Goal: Transaction & Acquisition: Download file/media

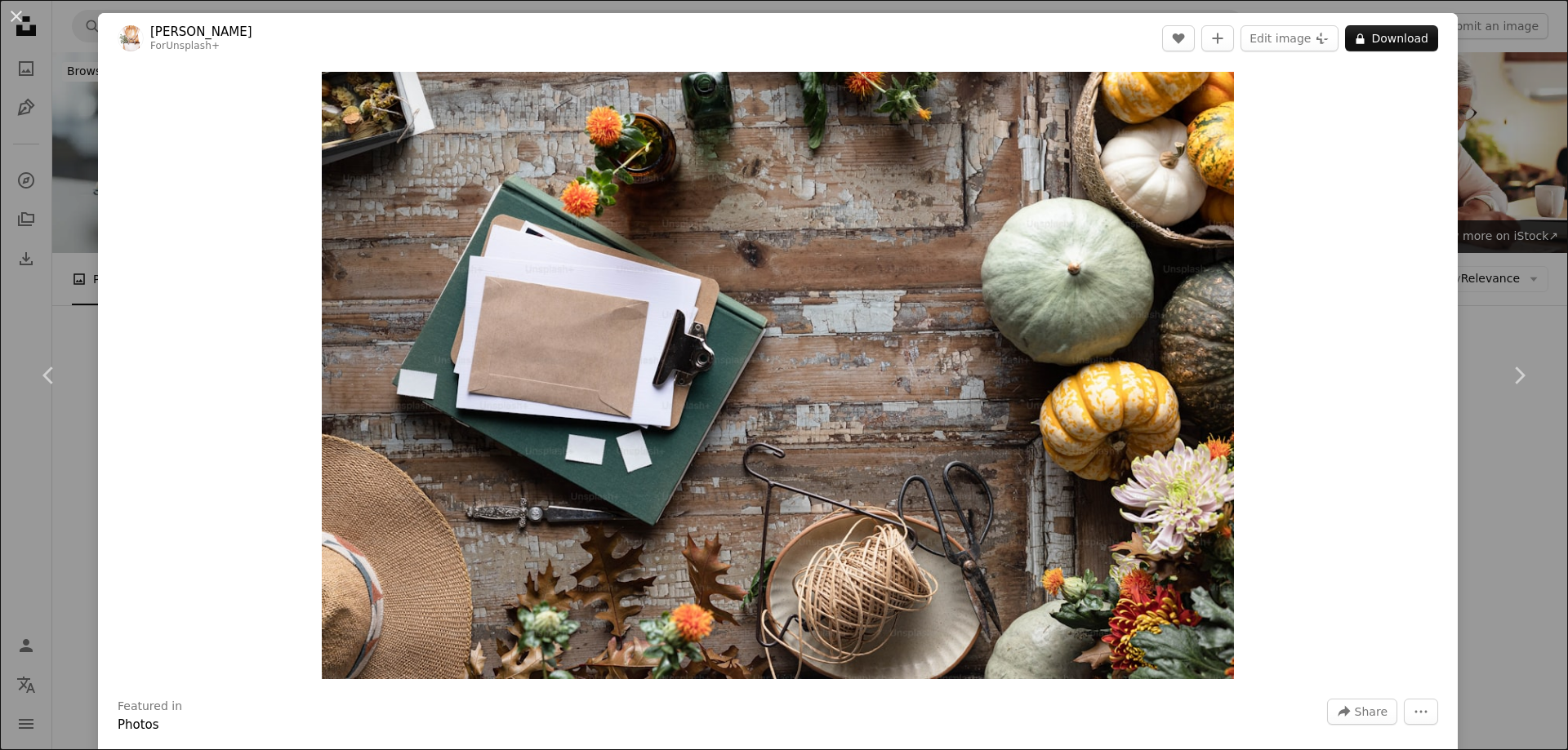
scroll to position [20490, 0]
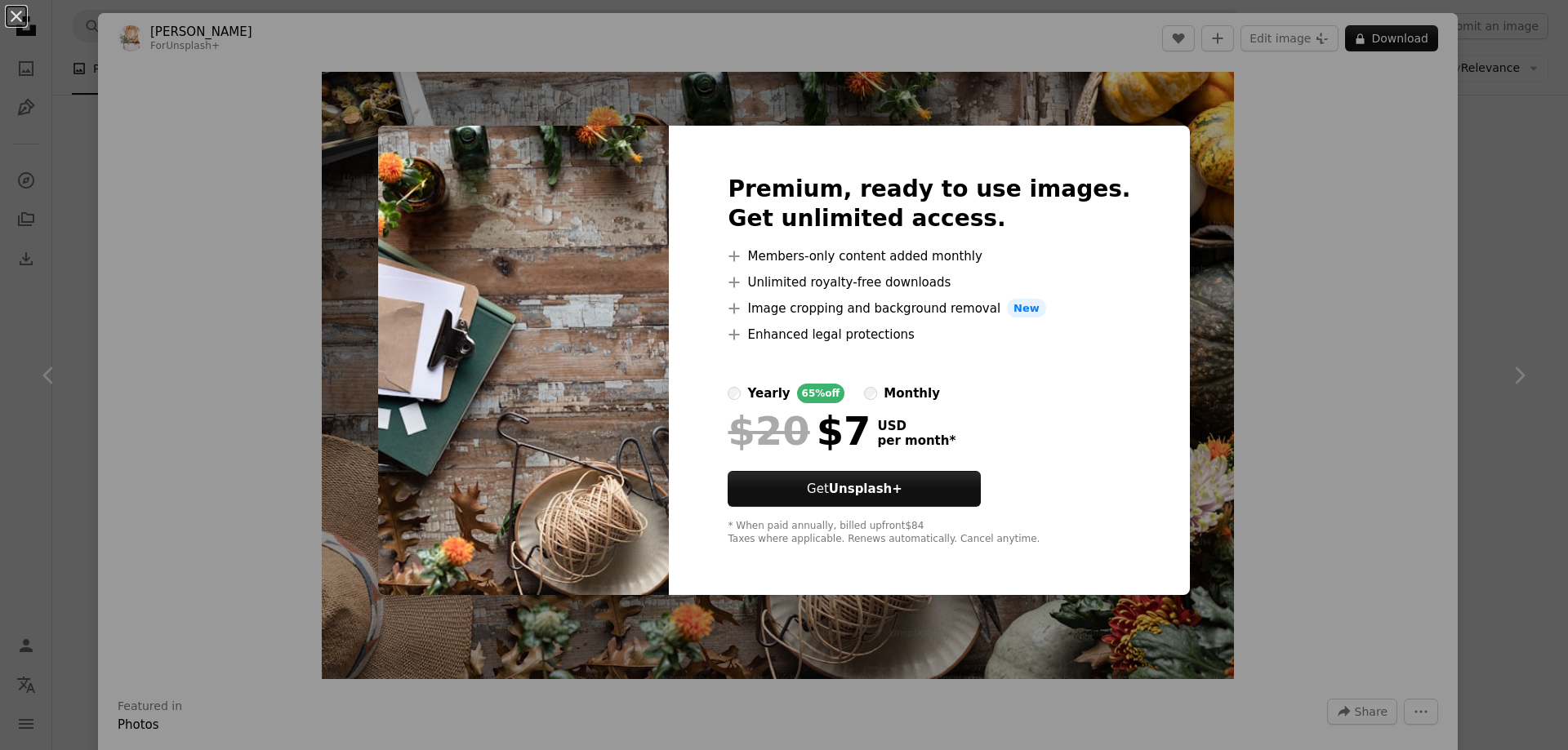
click at [1351, 219] on div "An X shape Premium, ready to use images. Get unlimited access. A plus sign Memb…" at bounding box center [784, 375] width 1568 height 750
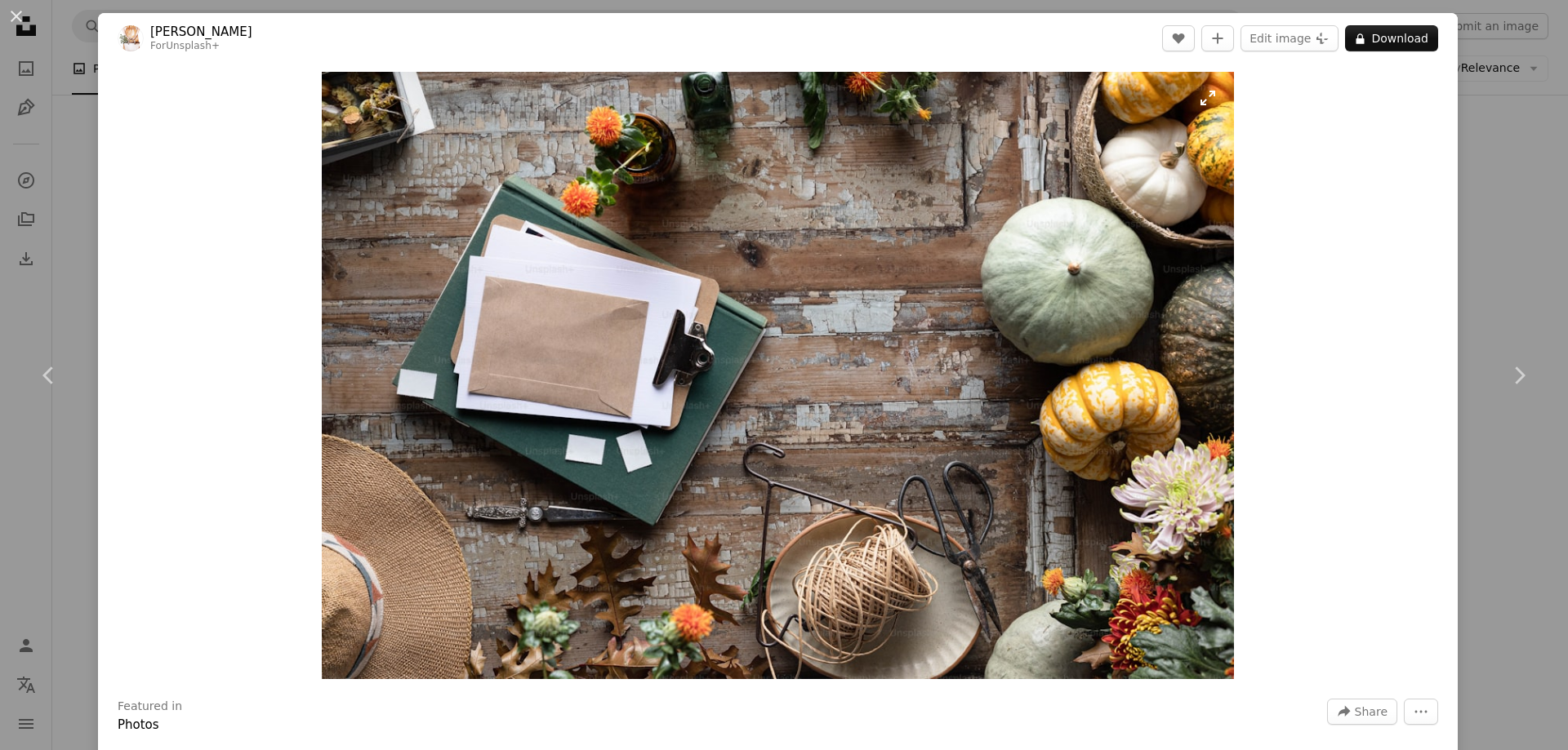
click at [746, 238] on img "Zoom in on this image" at bounding box center [777, 375] width 911 height 607
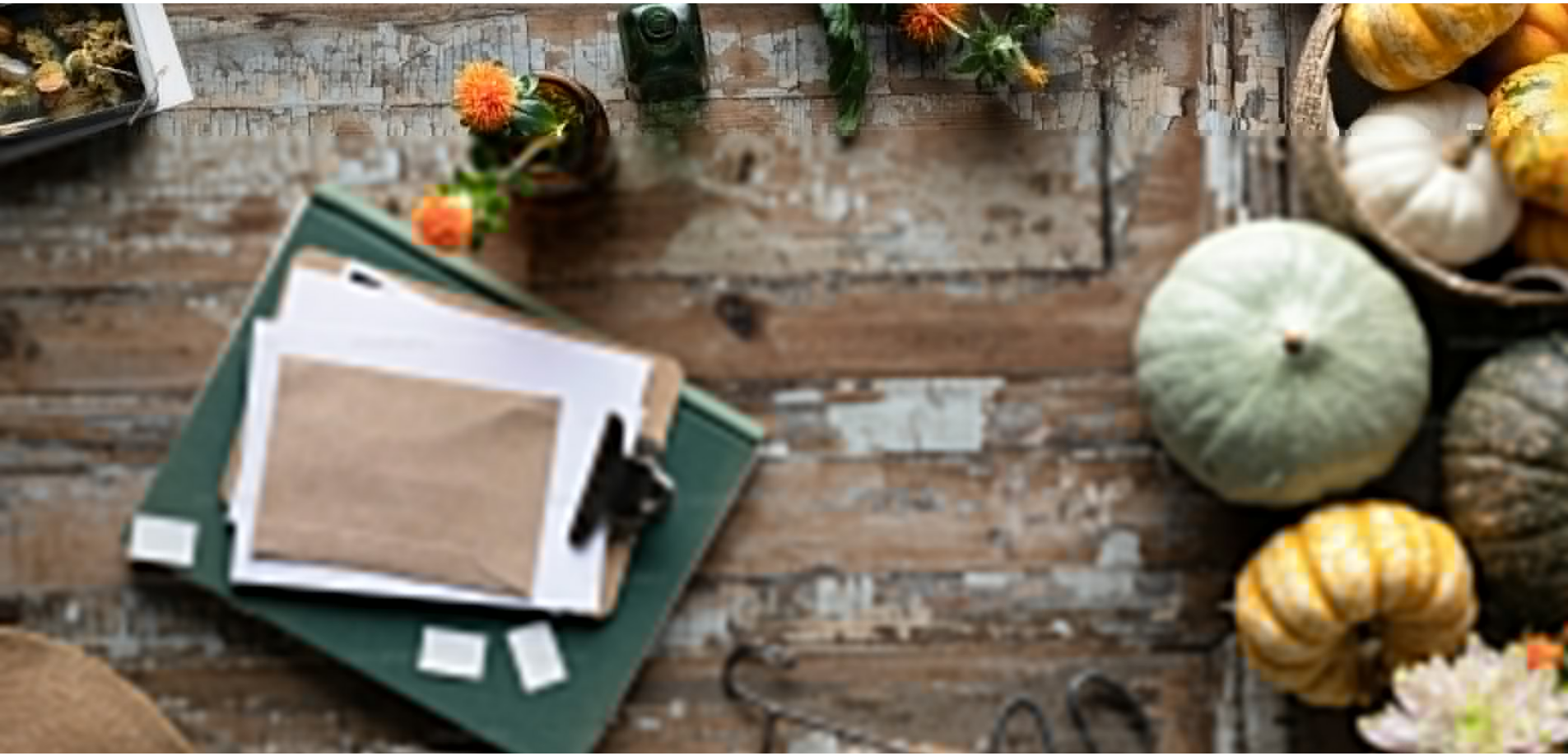
scroll to position [142, 0]
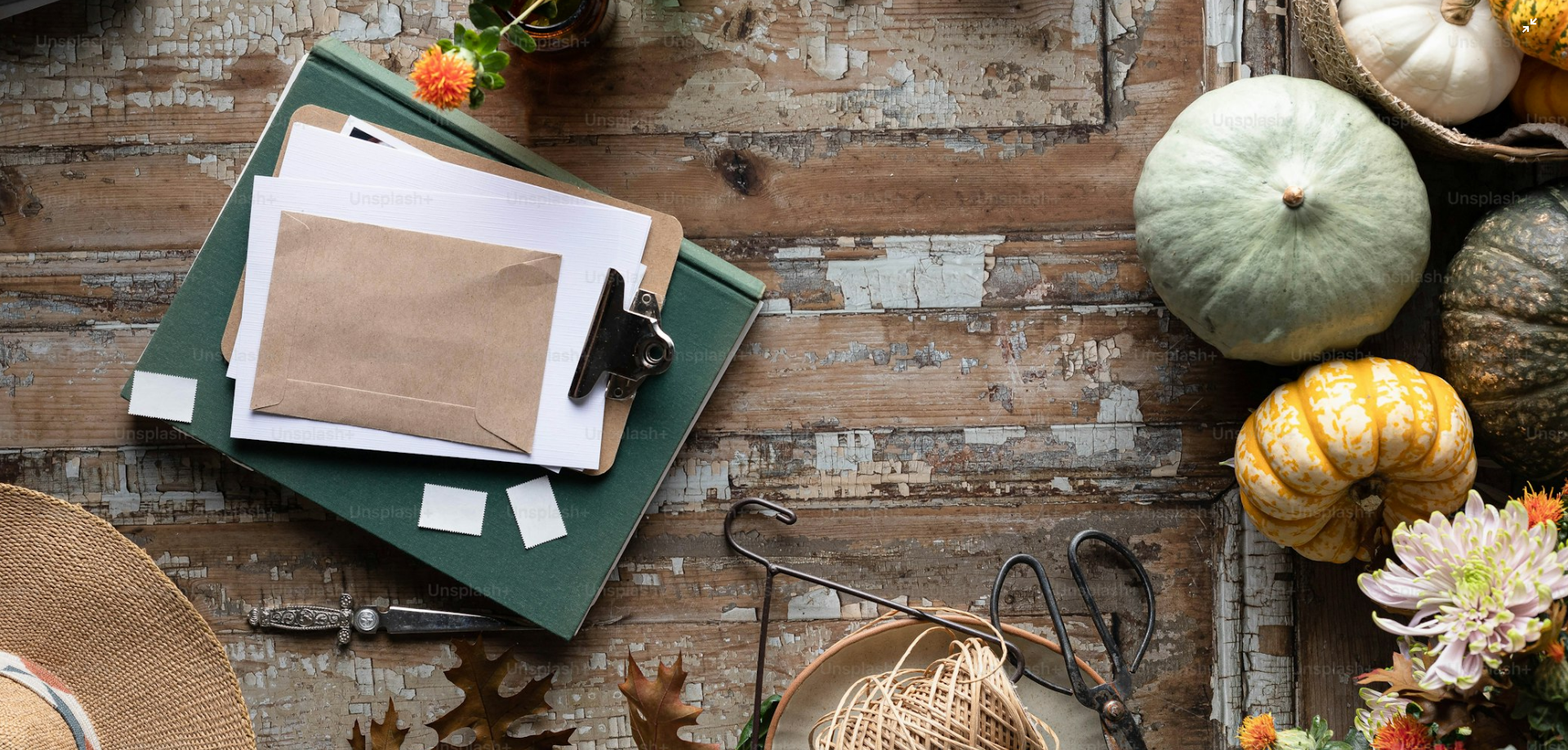
click at [928, 404] on img "Zoom out on this image" at bounding box center [784, 382] width 1570 height 1047
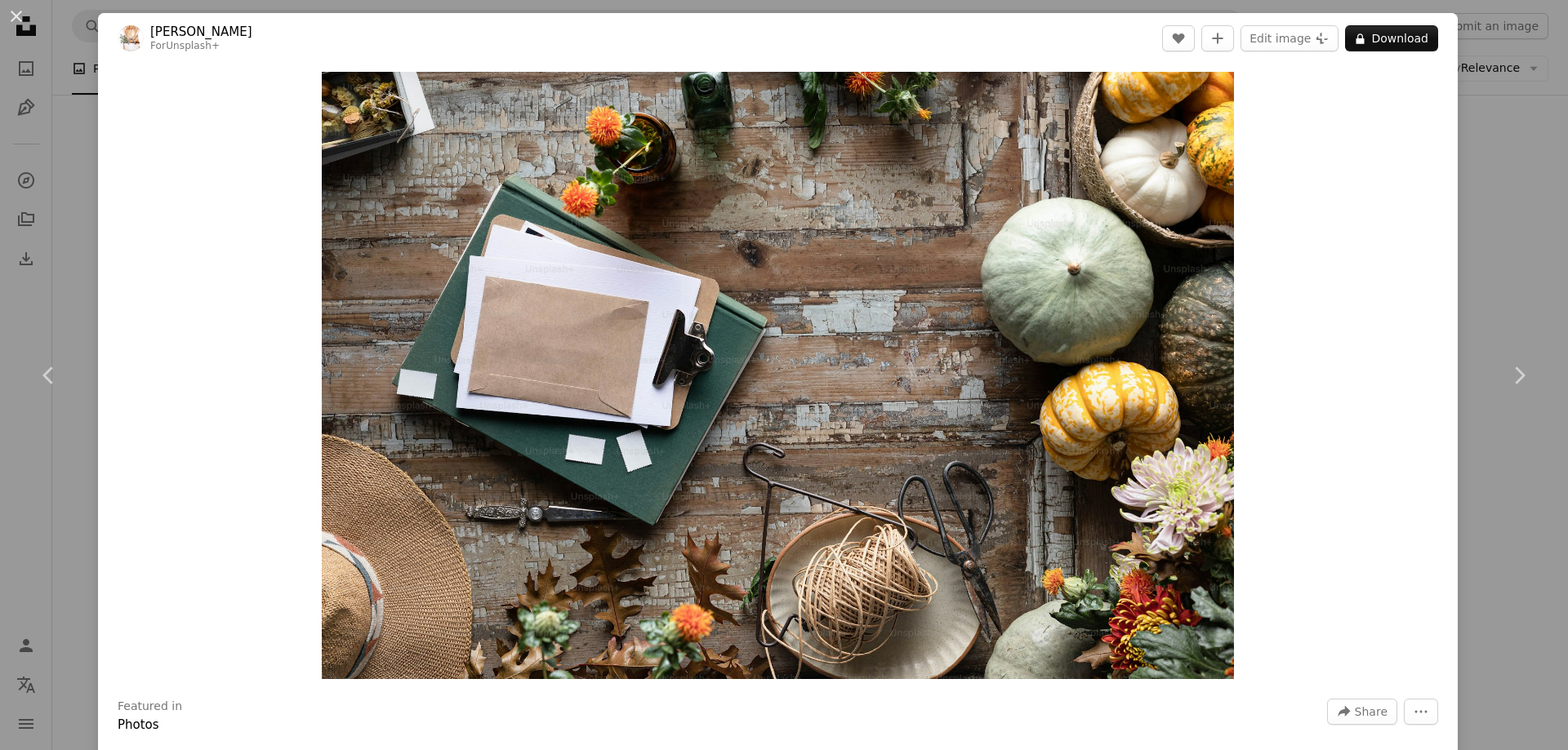
click at [1478, 281] on div "An X shape Chevron left Chevron right Olivie Strauss For Unsplash+ A heart A pl…" at bounding box center [784, 375] width 1568 height 750
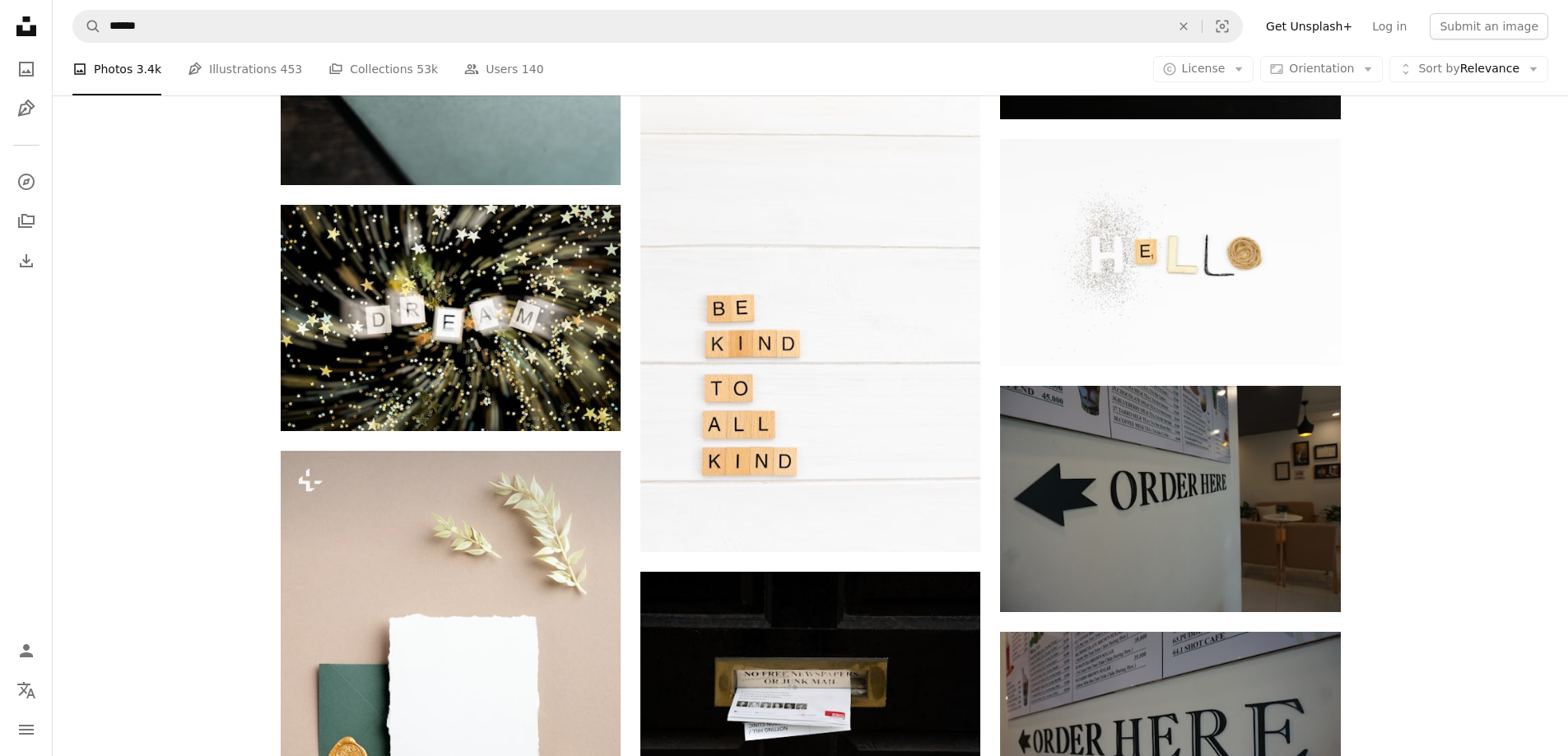
scroll to position [22628, 0]
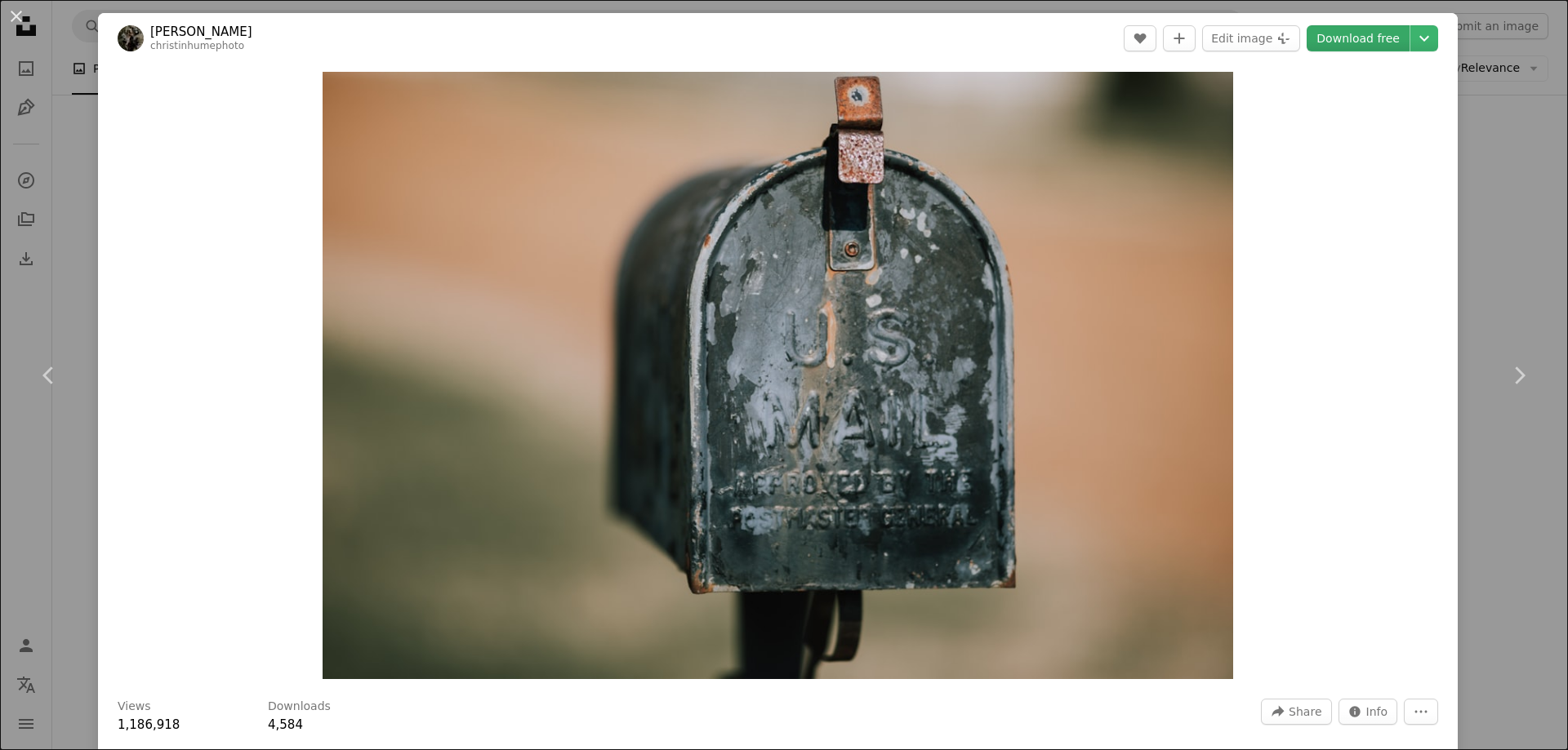
click at [1376, 46] on link "Download free" at bounding box center [1357, 39] width 103 height 26
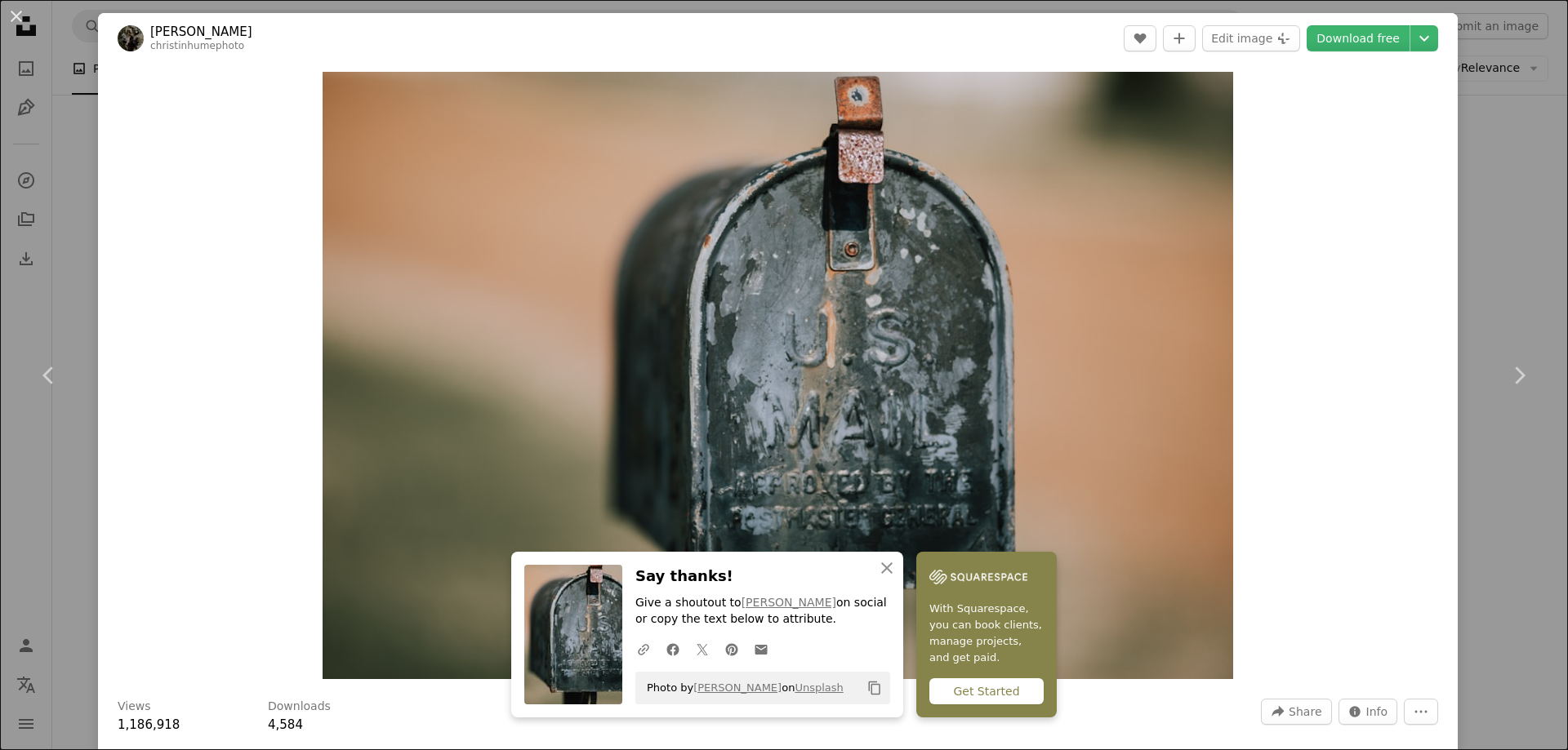
click at [1485, 190] on div "An X shape Chevron left Chevron right An X shape Close Say thanks! Give a shout…" at bounding box center [784, 375] width 1568 height 750
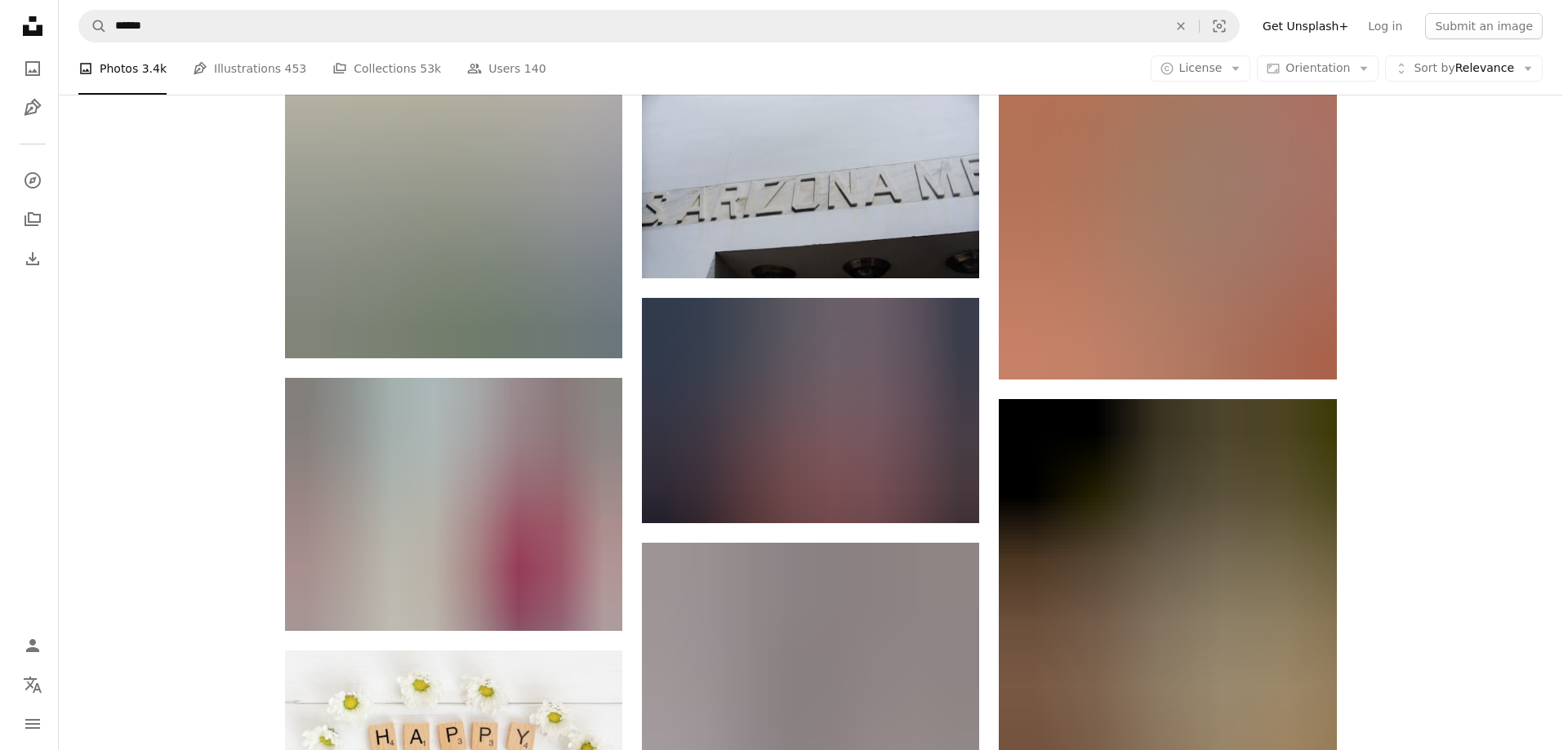
scroll to position [31592, 0]
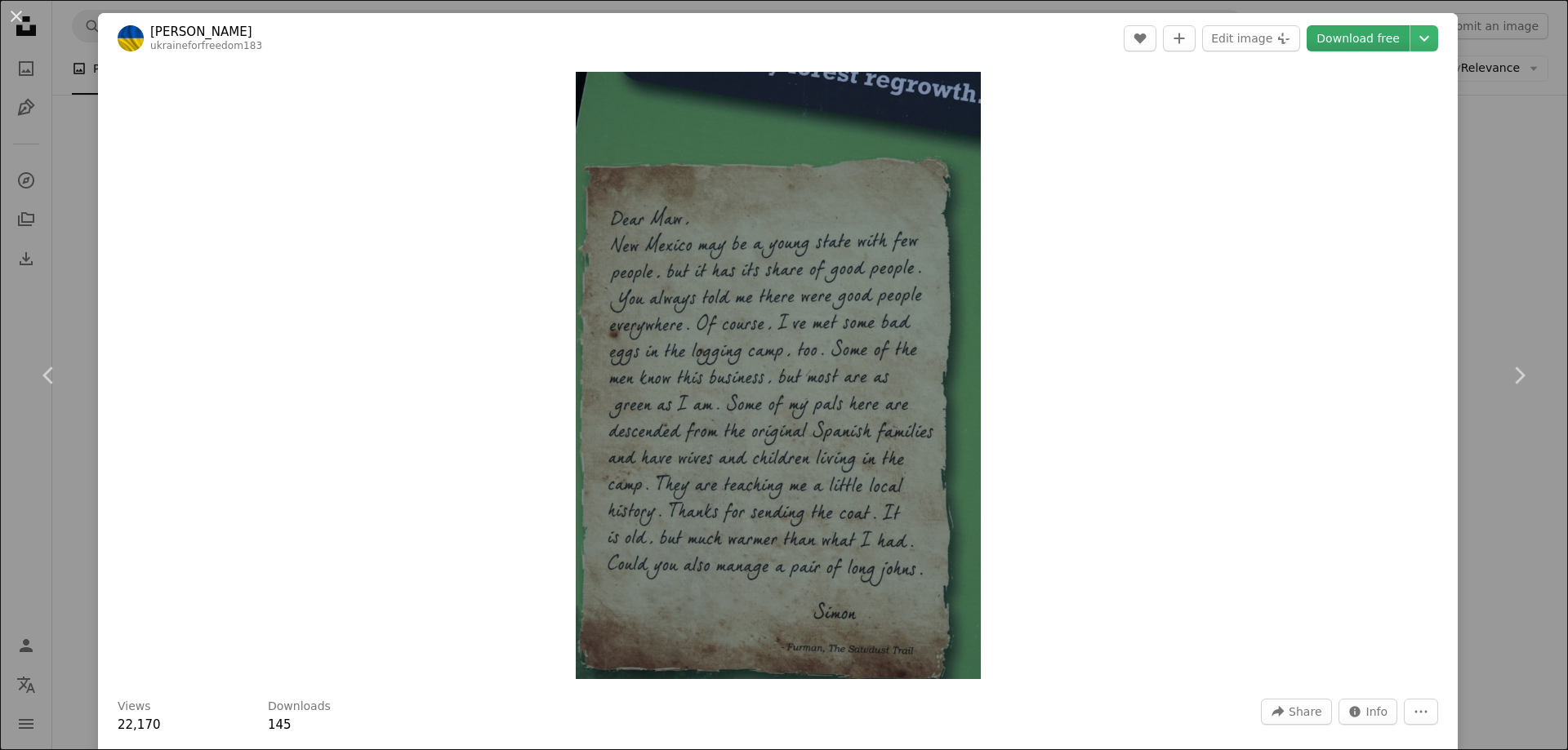
click at [1357, 36] on link "Download free" at bounding box center [1357, 39] width 103 height 26
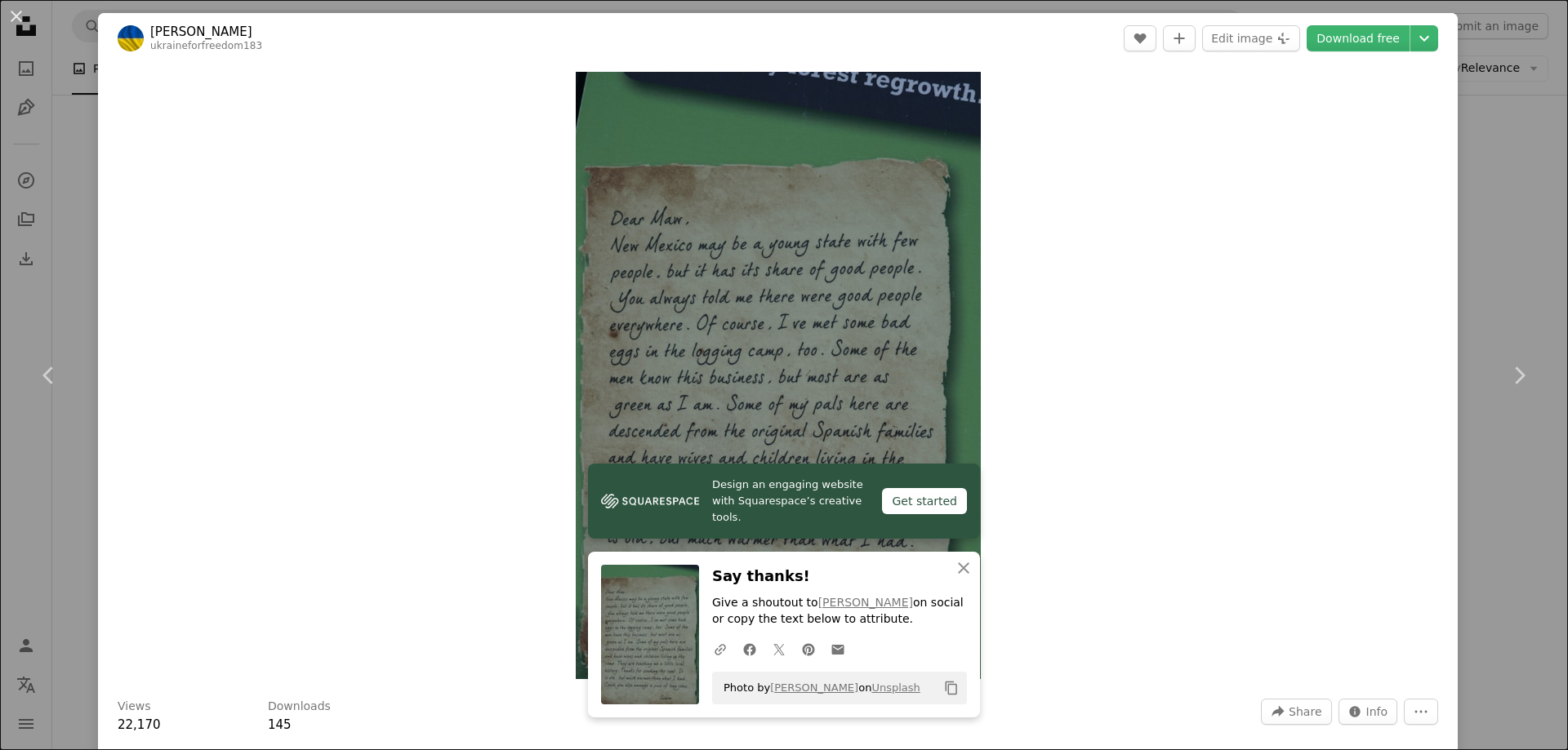
click at [1485, 206] on div "An X shape Chevron left Chevron right Design an engaging website with Squarespa…" at bounding box center [784, 375] width 1568 height 750
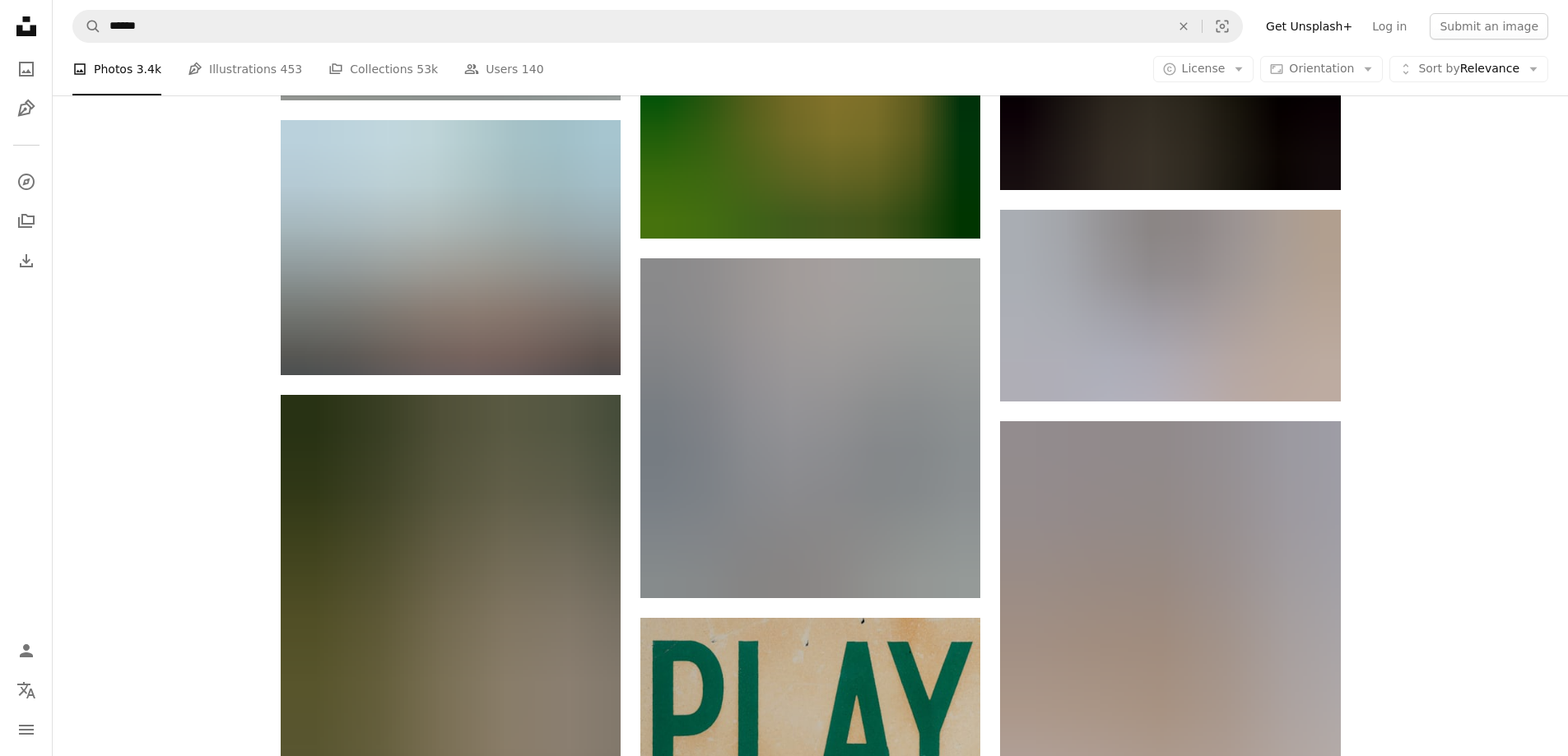
scroll to position [39168, 0]
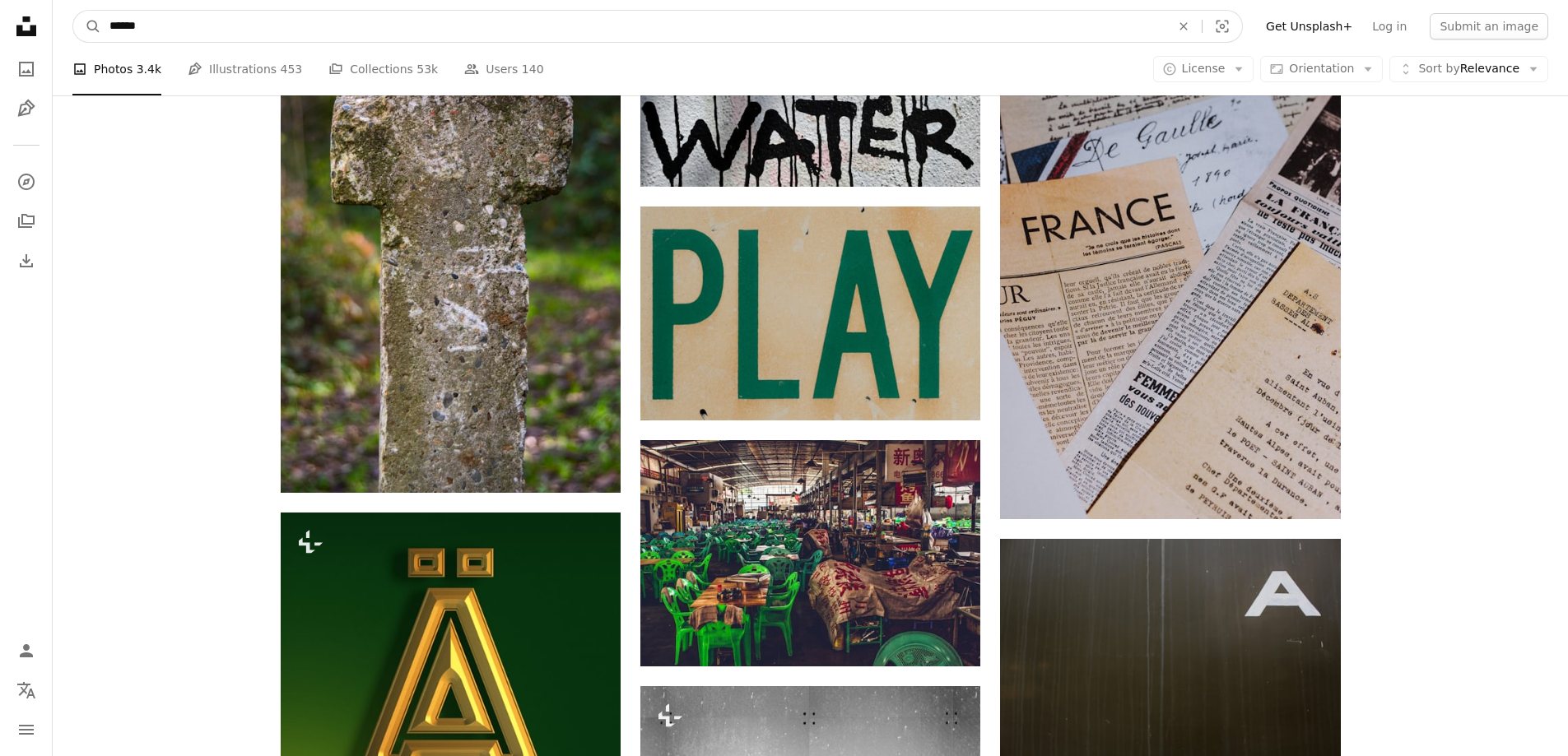
click at [502, 29] on input "******" at bounding box center [634, 27] width 1064 height 32
type input "**********"
click button "A magnifying glass" at bounding box center [87, 27] width 28 height 32
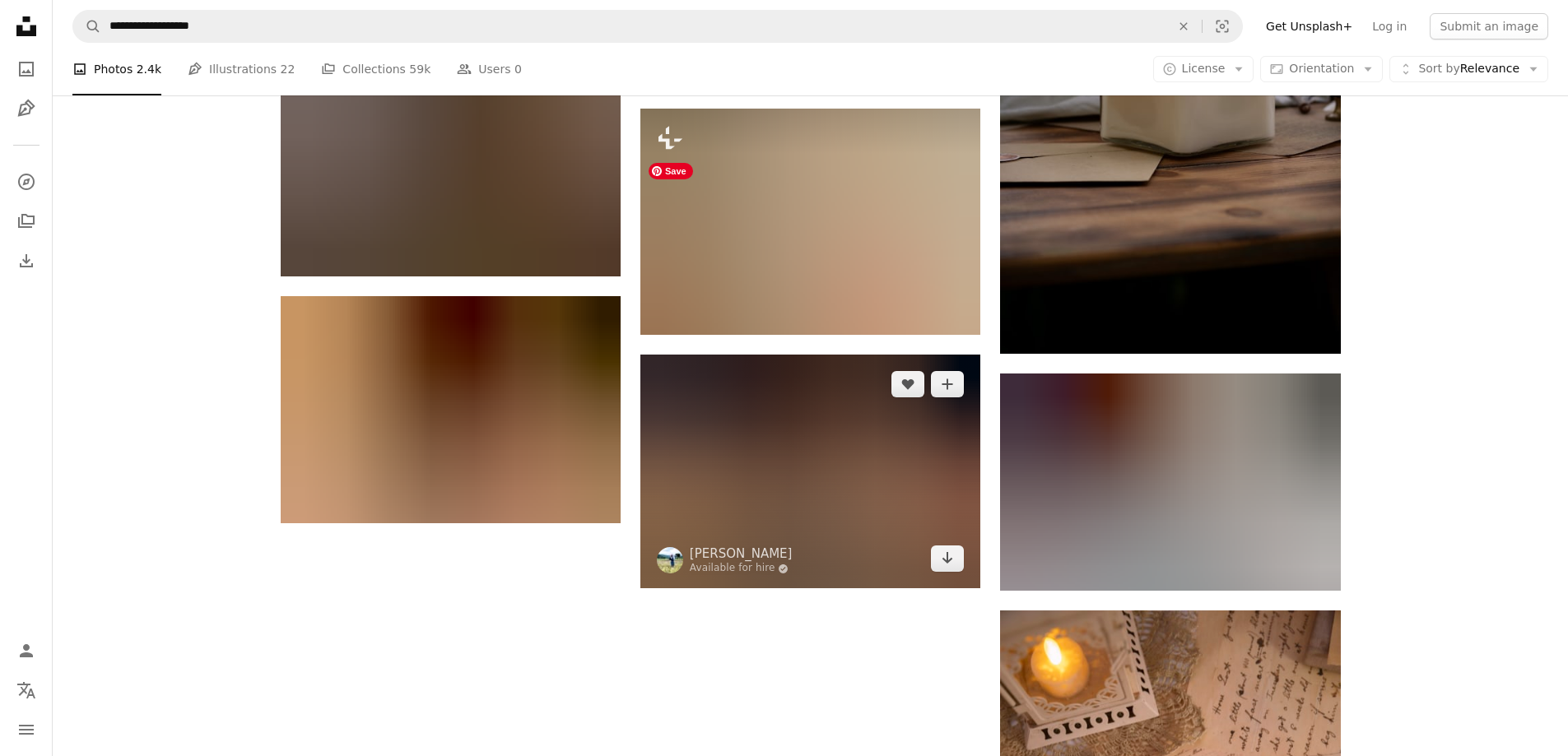
scroll to position [2075, 0]
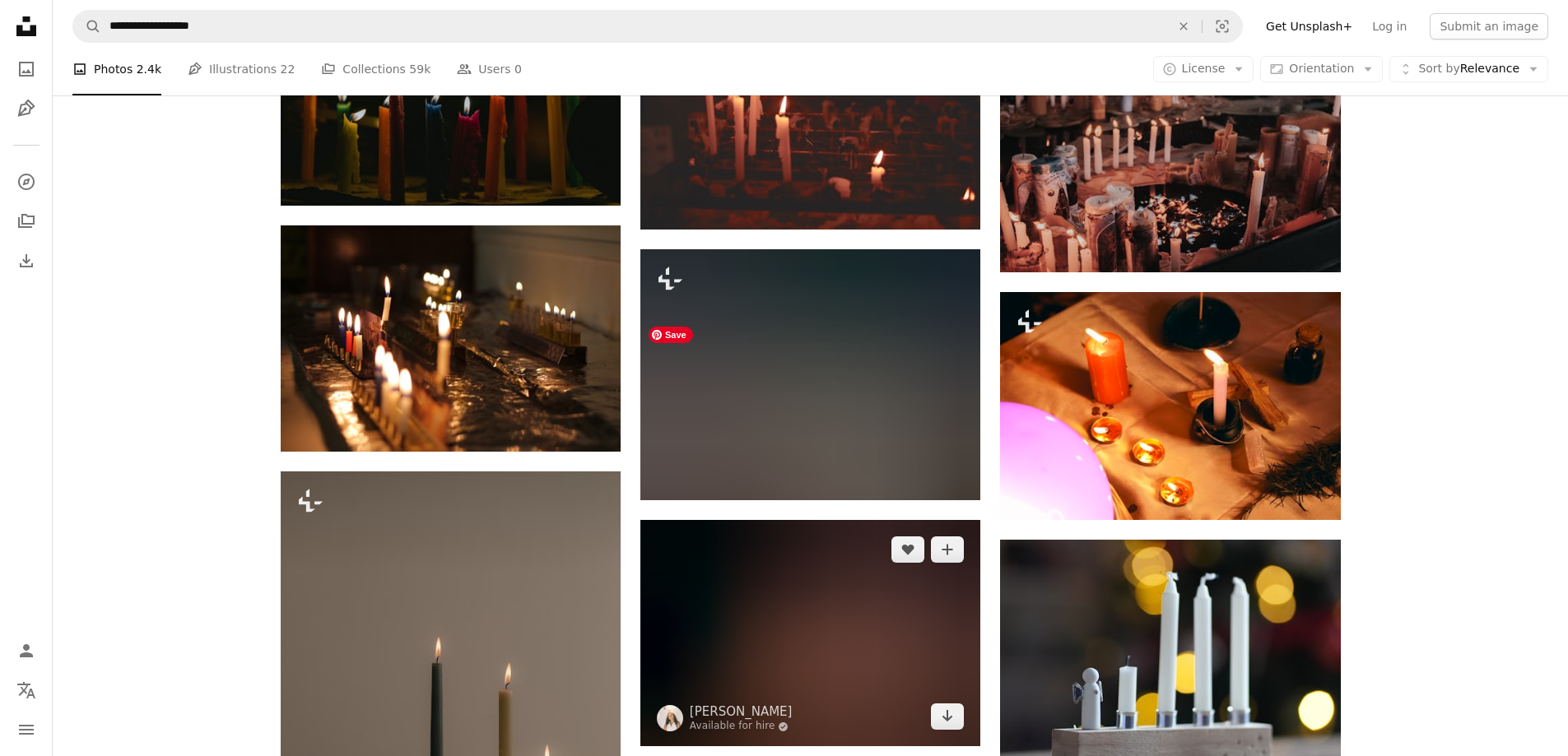
scroll to position [3227, 0]
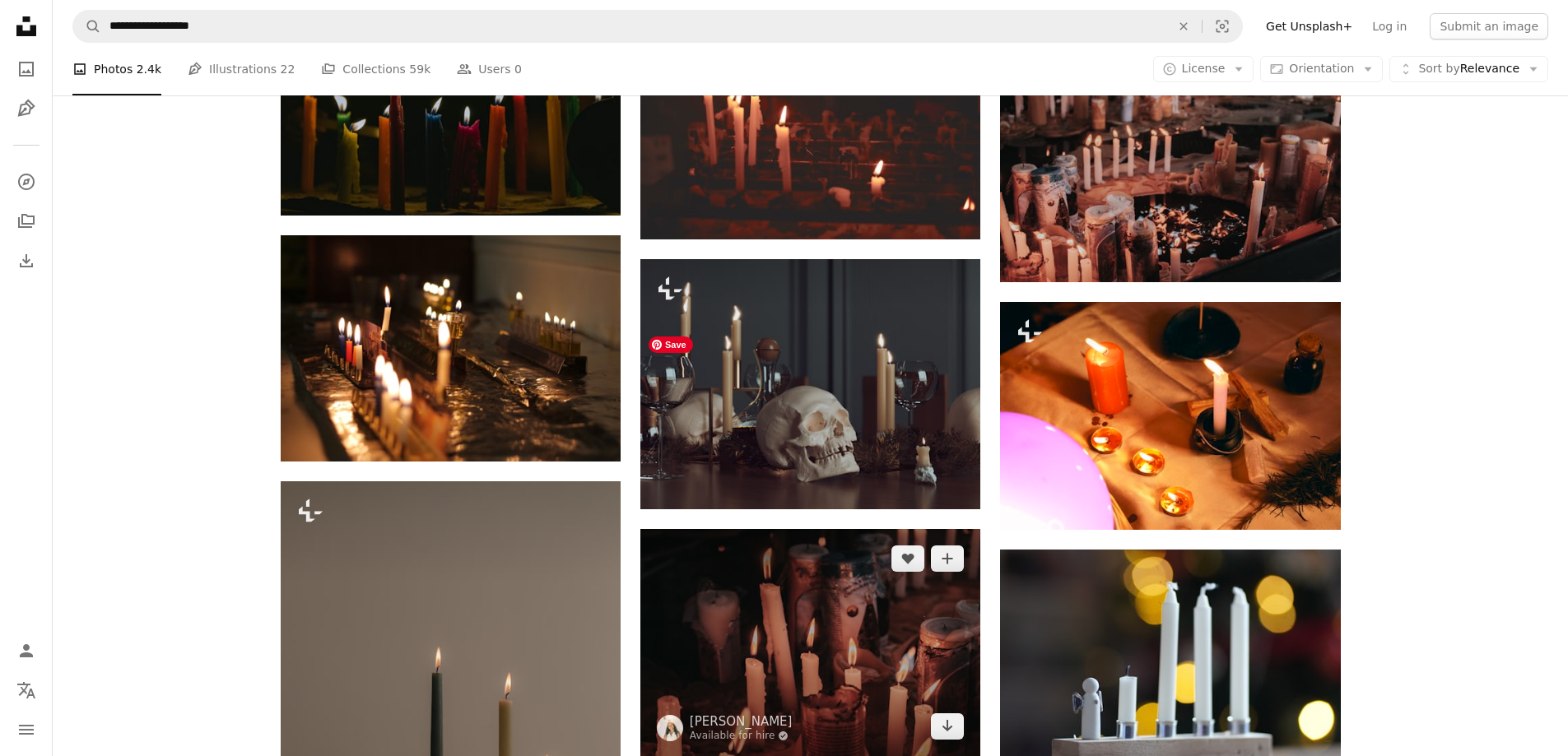
click at [833, 529] on img at bounding box center [810, 642] width 340 height 226
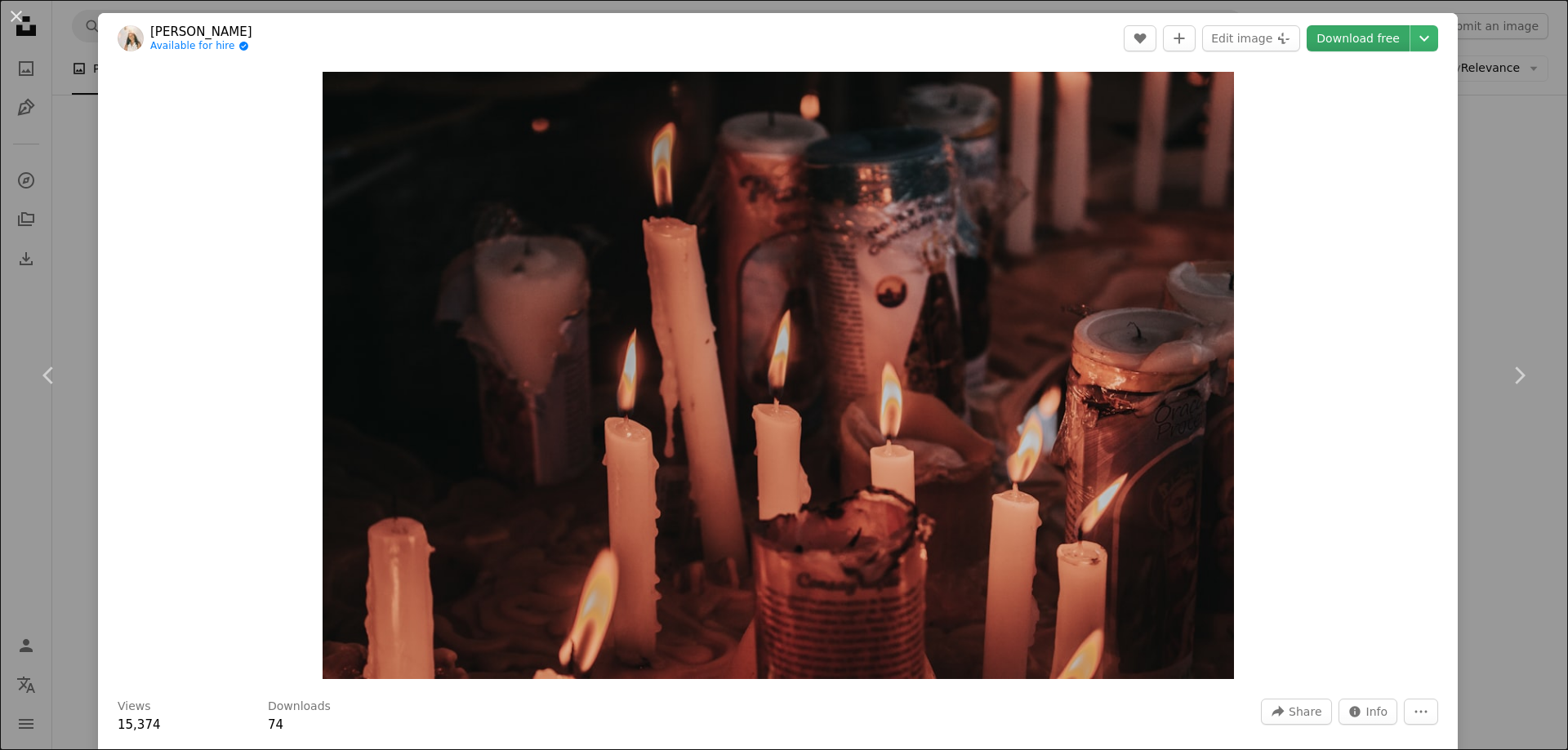
click at [1357, 41] on link "Download free" at bounding box center [1357, 39] width 103 height 26
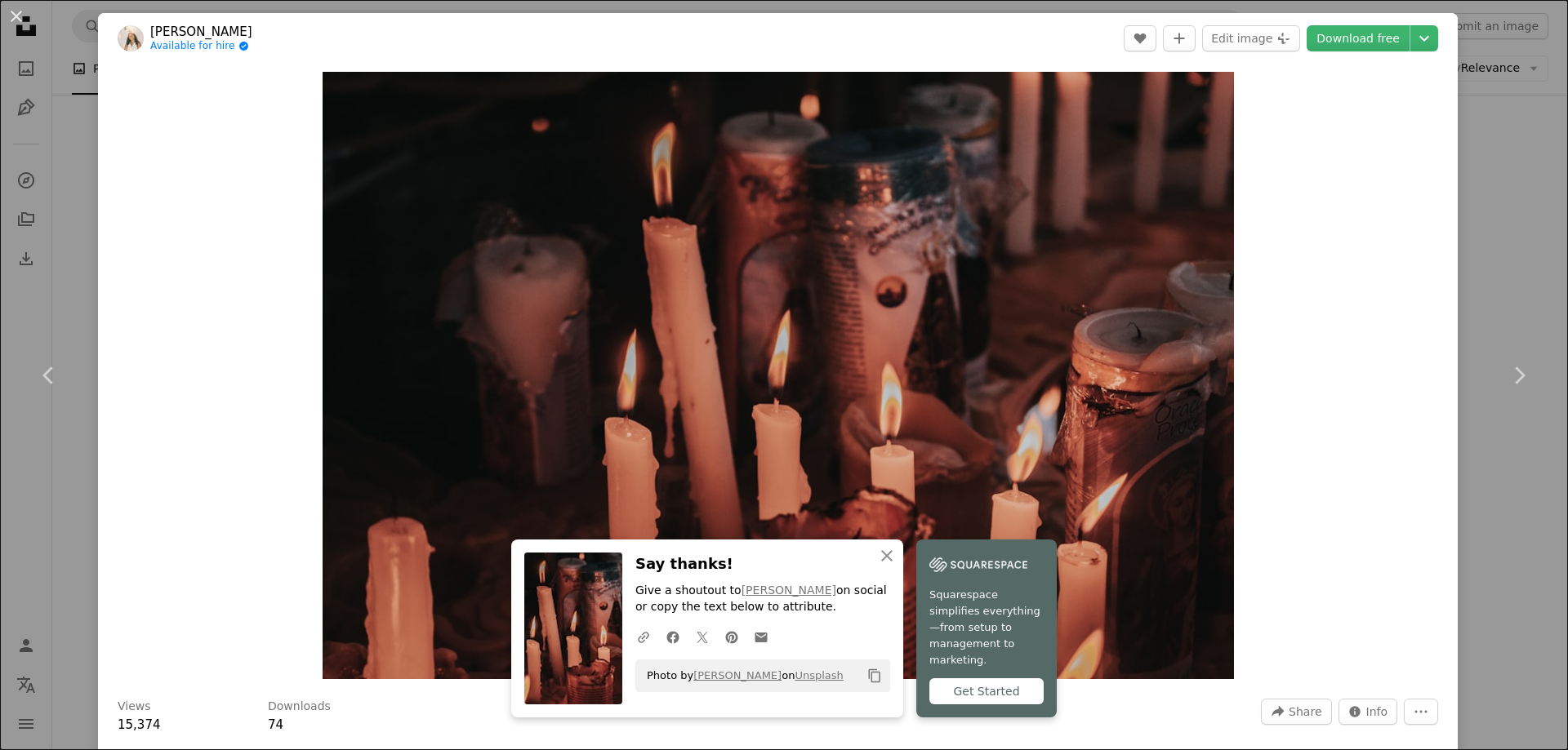
click at [1479, 193] on div "An X shape Chevron left Chevron right An X shape Close Say thanks! Give a shout…" at bounding box center [784, 375] width 1568 height 750
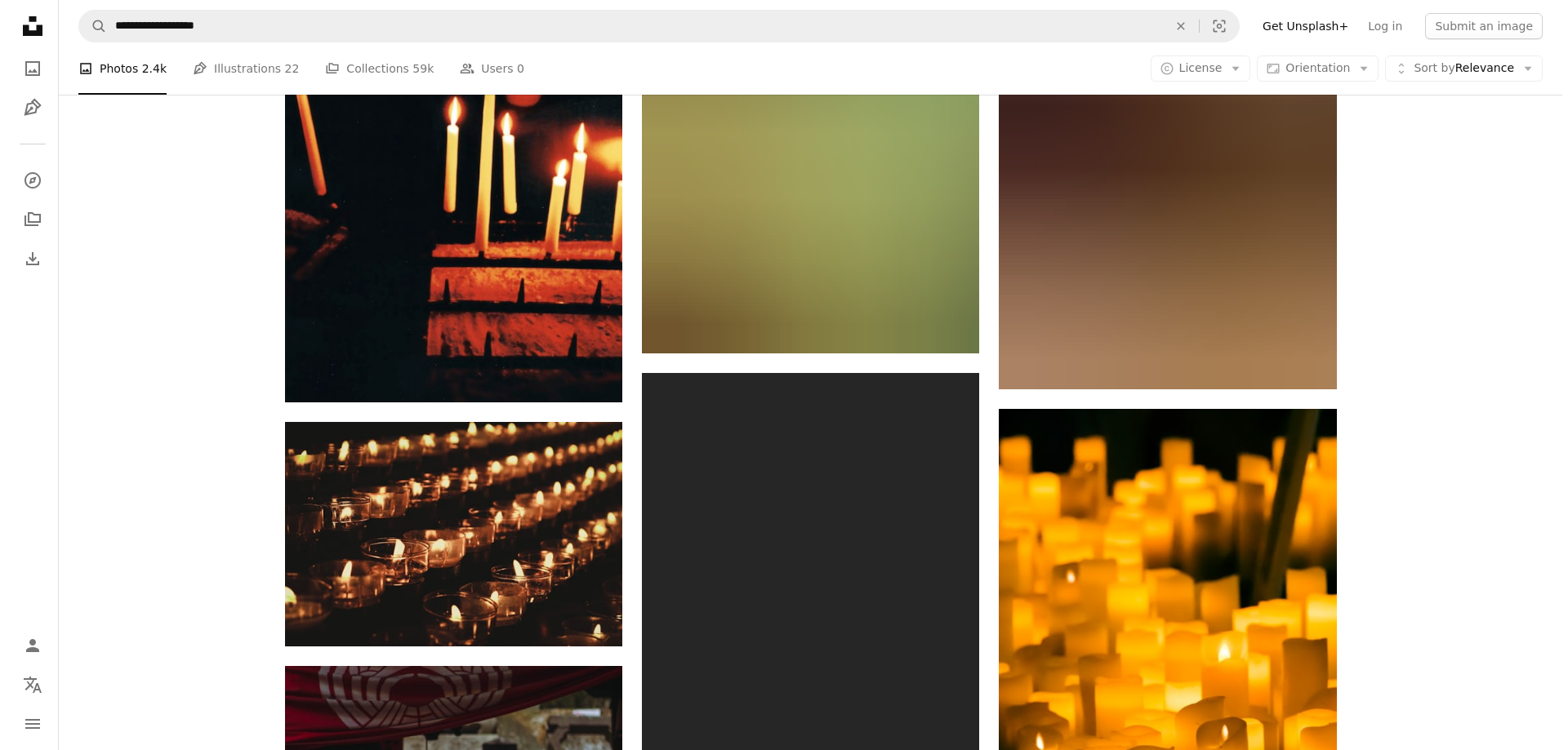
scroll to position [8100, 0]
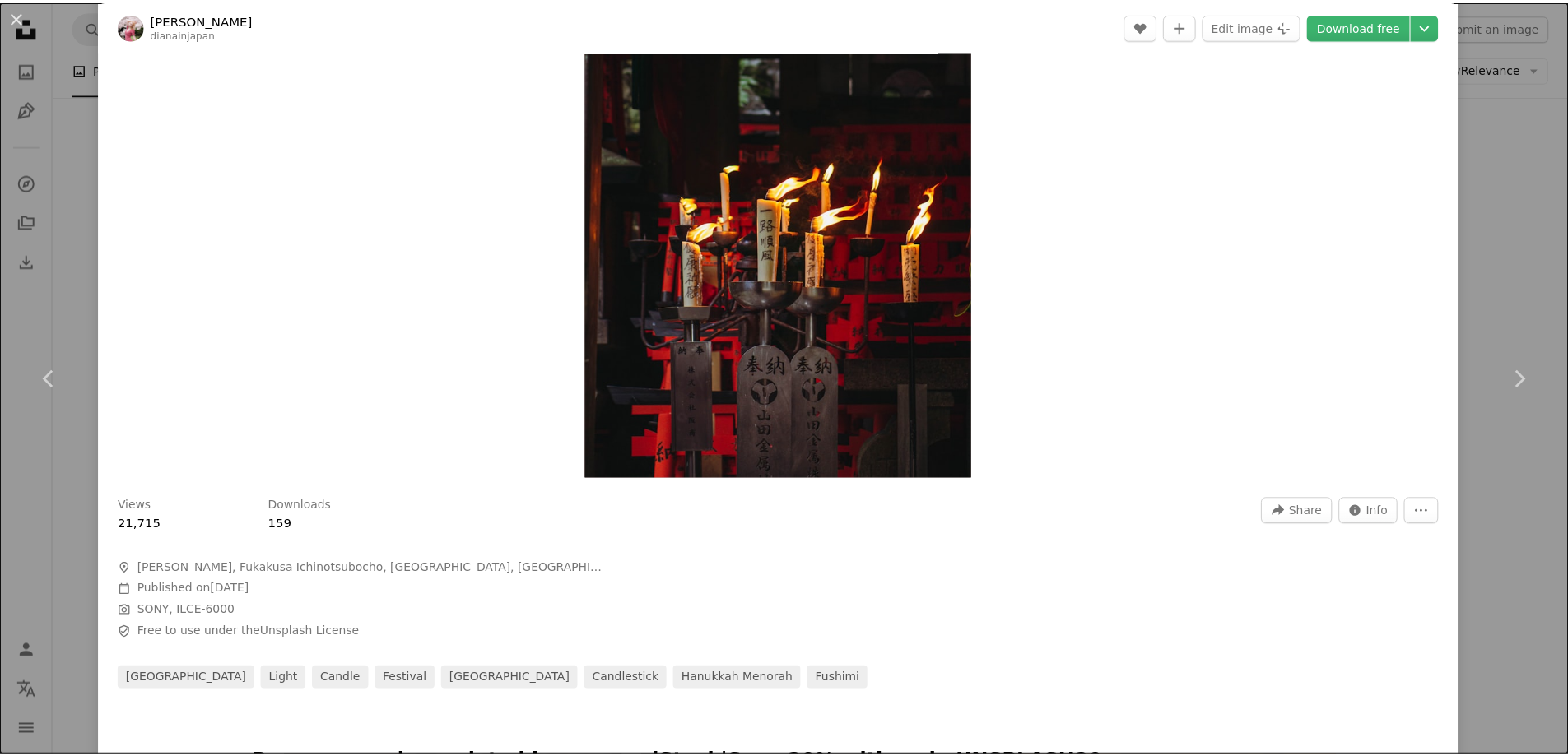
scroll to position [246, 0]
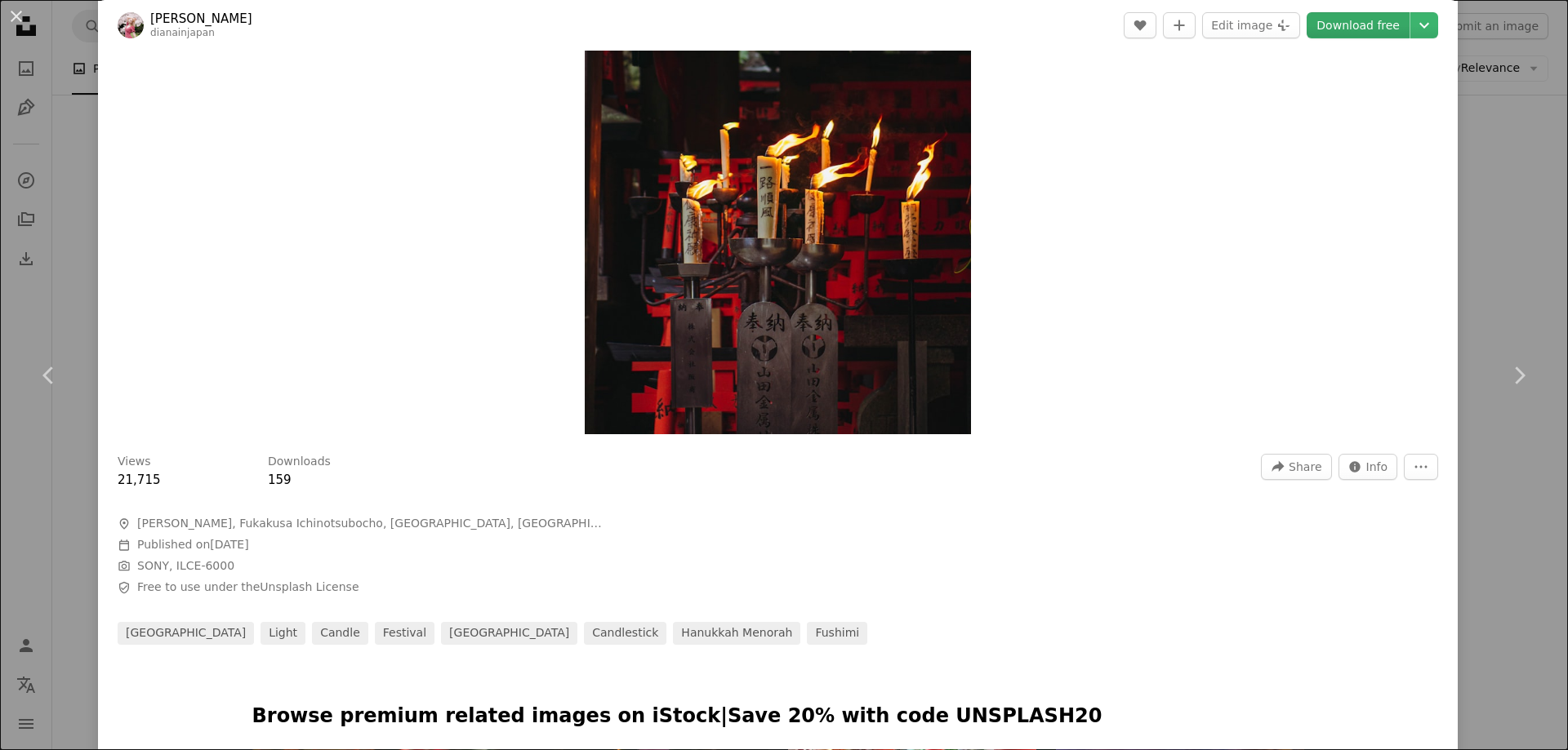
click at [1368, 27] on link "Download free" at bounding box center [1357, 26] width 103 height 26
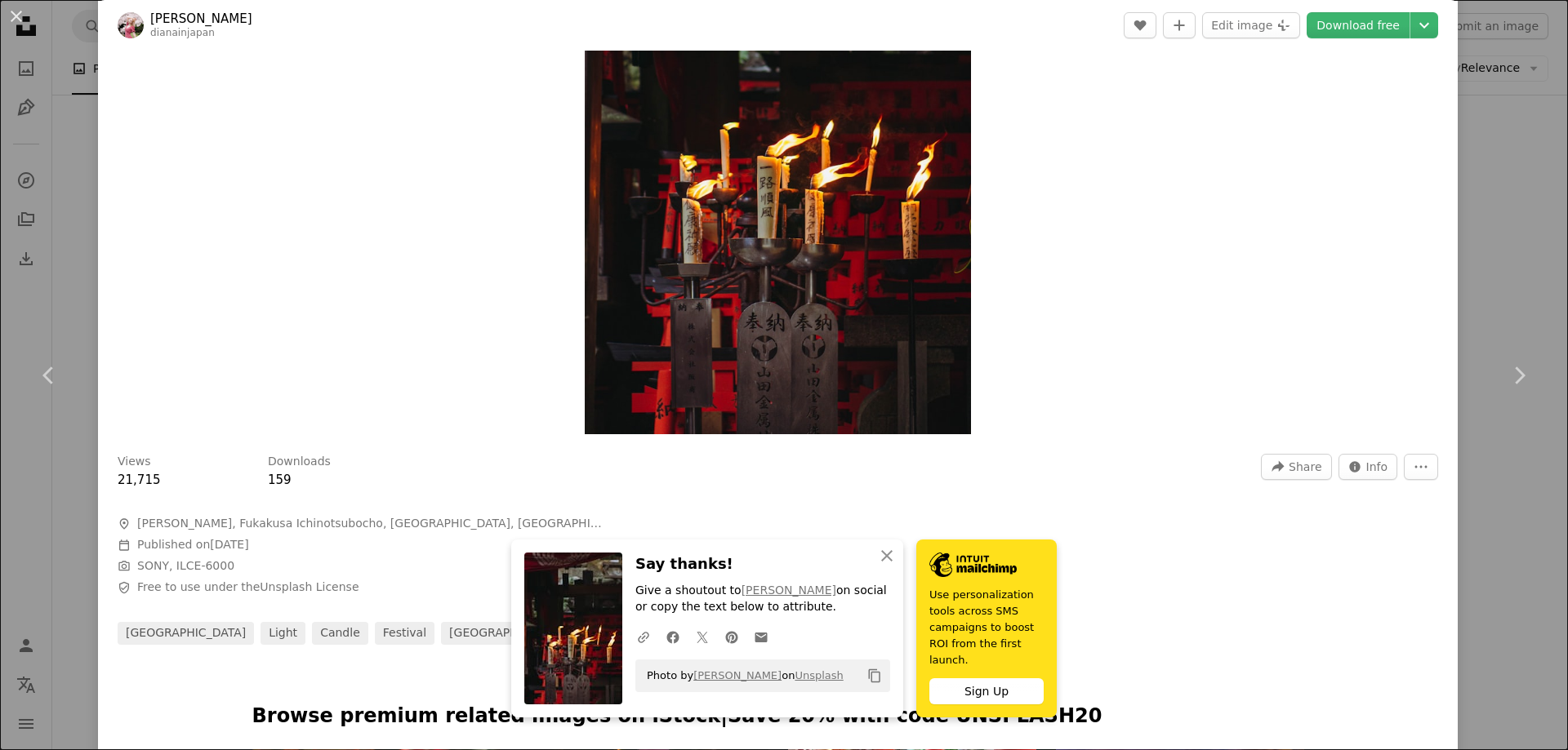
click at [1483, 230] on div "An X shape Chevron left Chevron right An X shape Close Say thanks! Give a shout…" at bounding box center [784, 375] width 1568 height 750
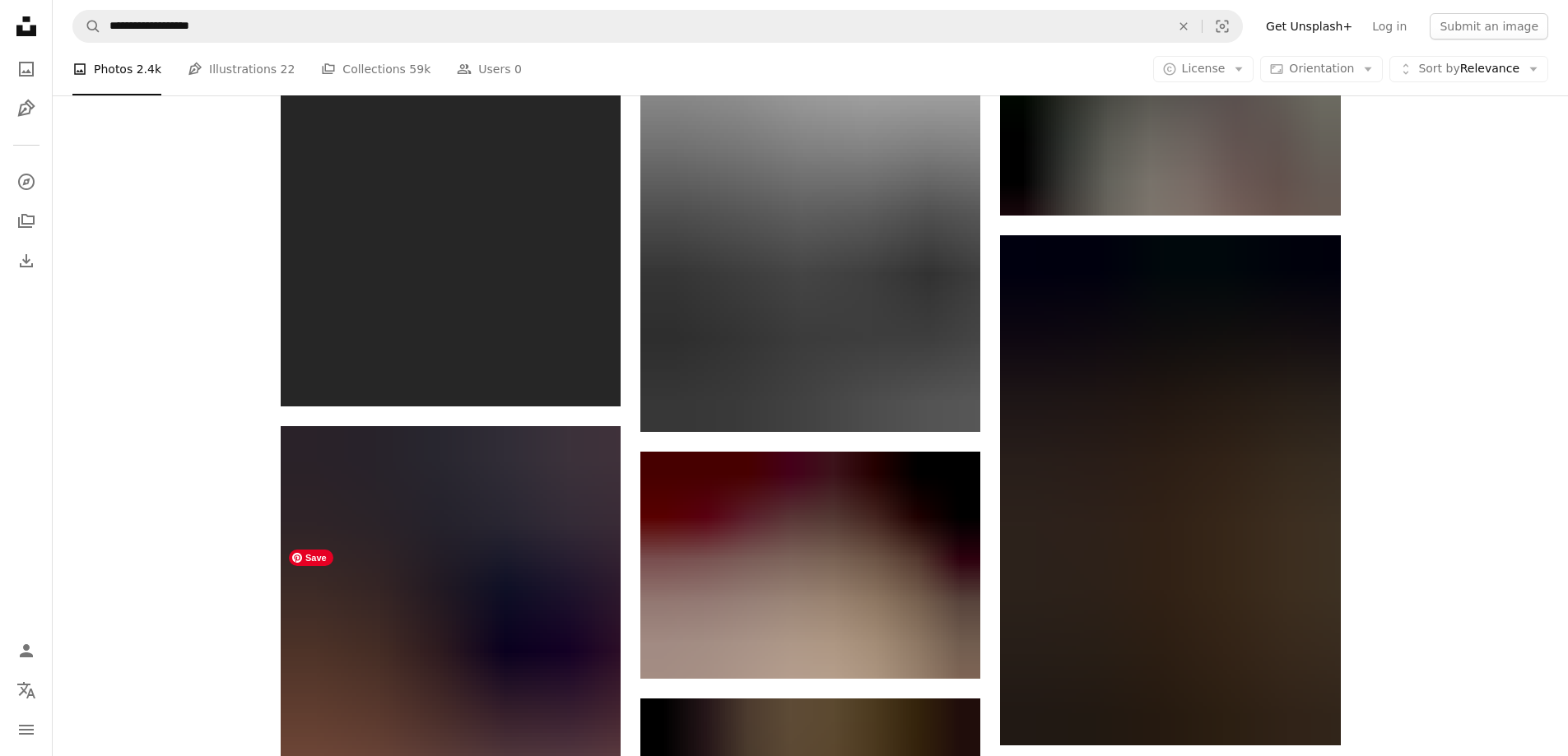
scroll to position [5037, 0]
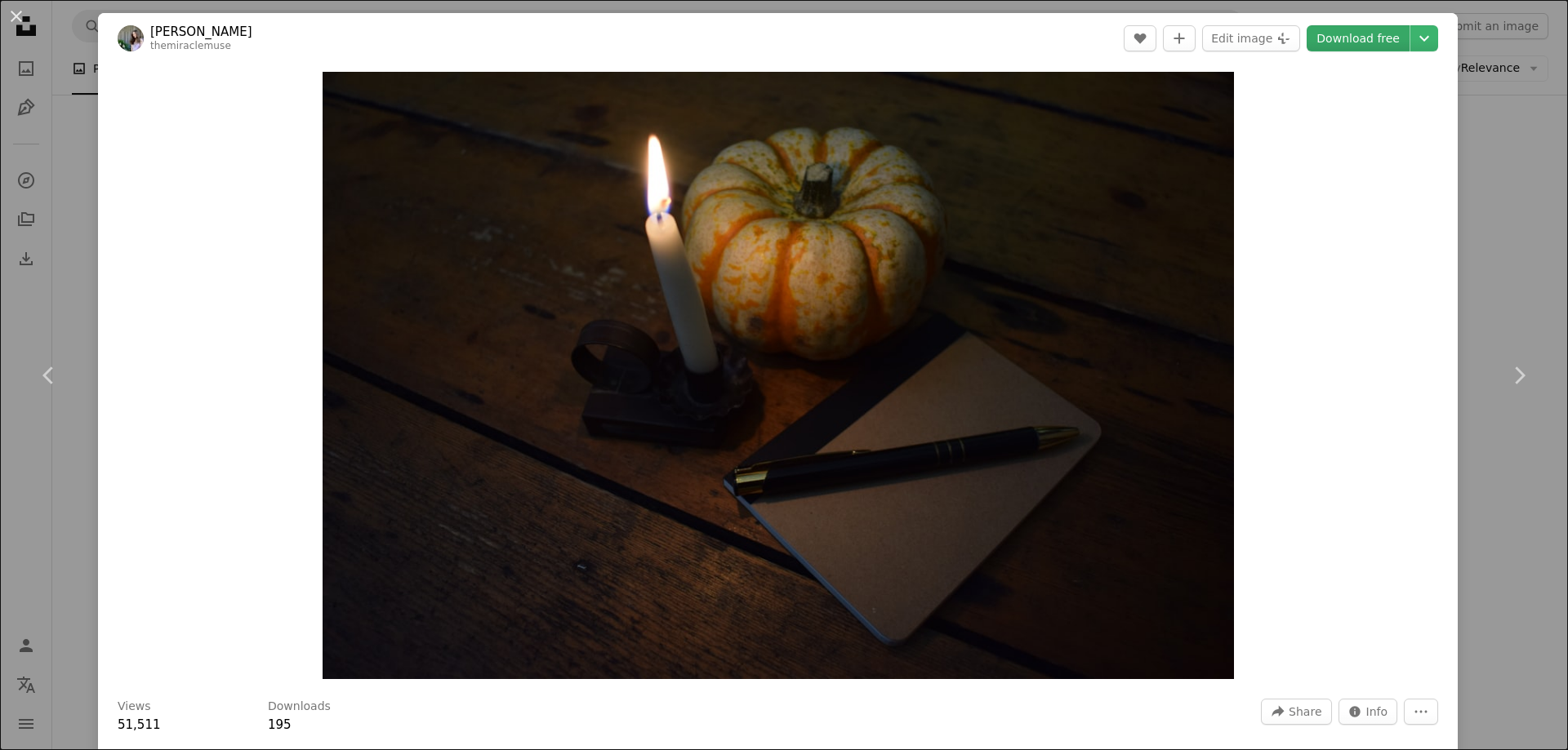
click at [1363, 45] on link "Download free" at bounding box center [1357, 39] width 103 height 26
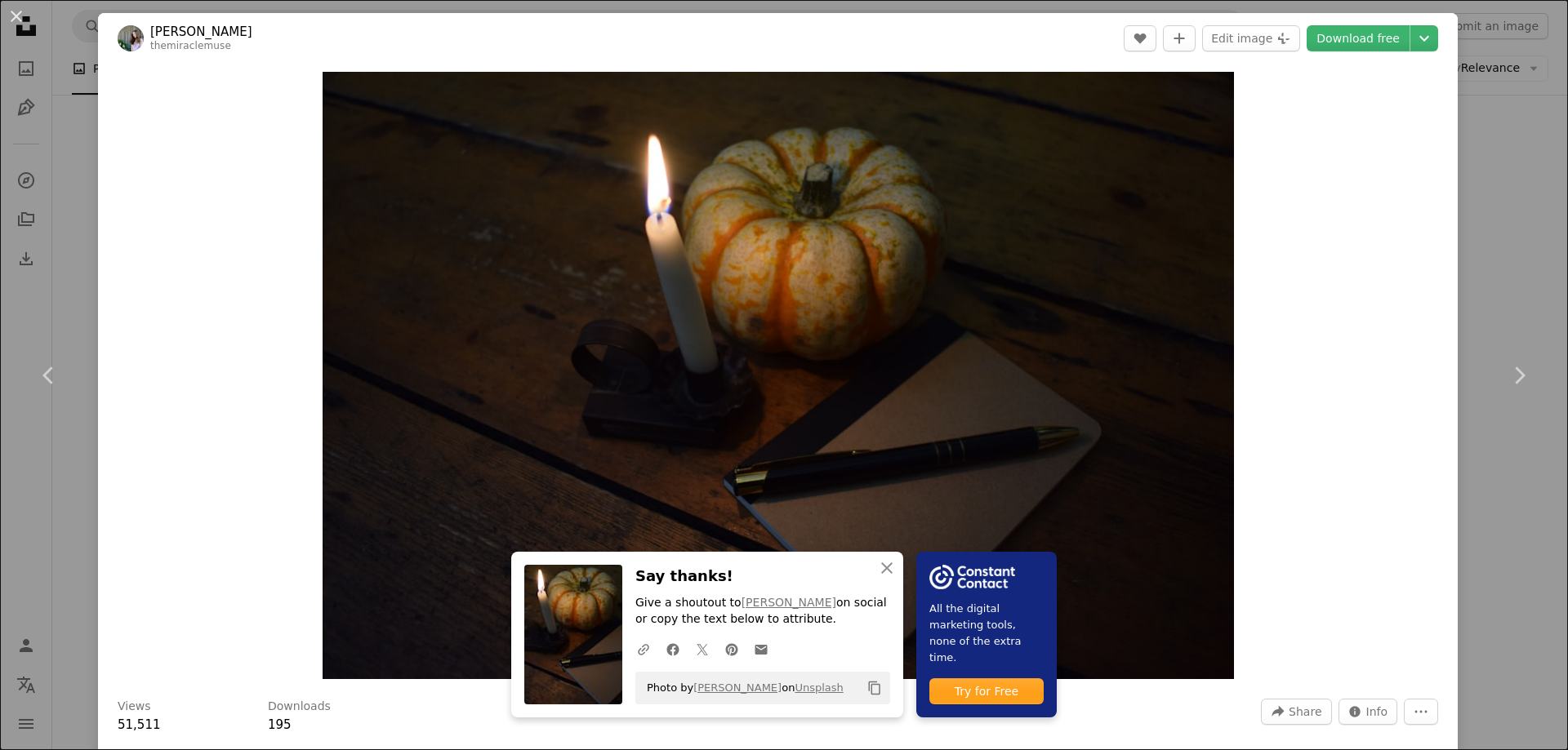
click at [1485, 203] on div "An X shape Chevron left Chevron right An X shape Close Say thanks! Give a shout…" at bounding box center [784, 375] width 1568 height 750
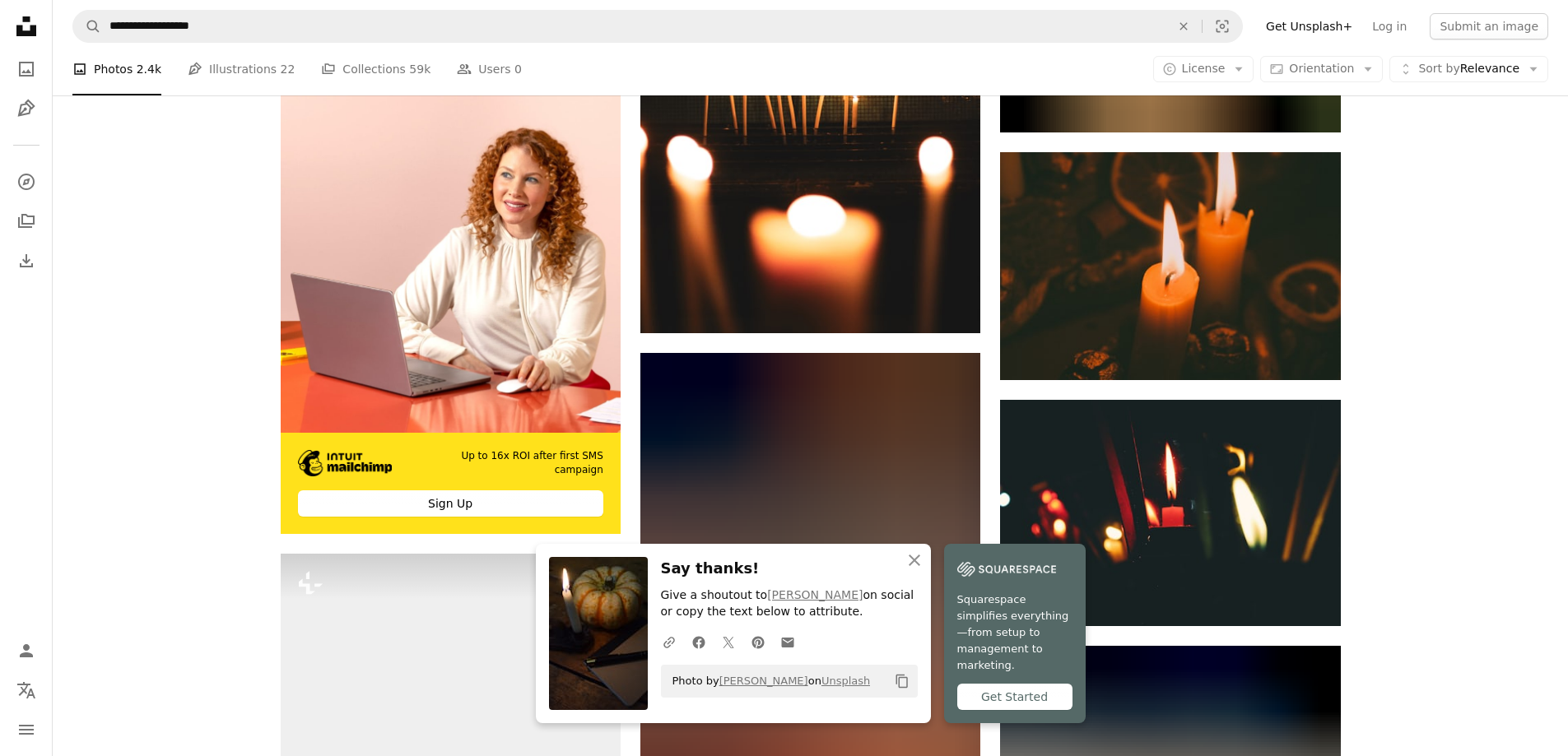
scroll to position [4050, 0]
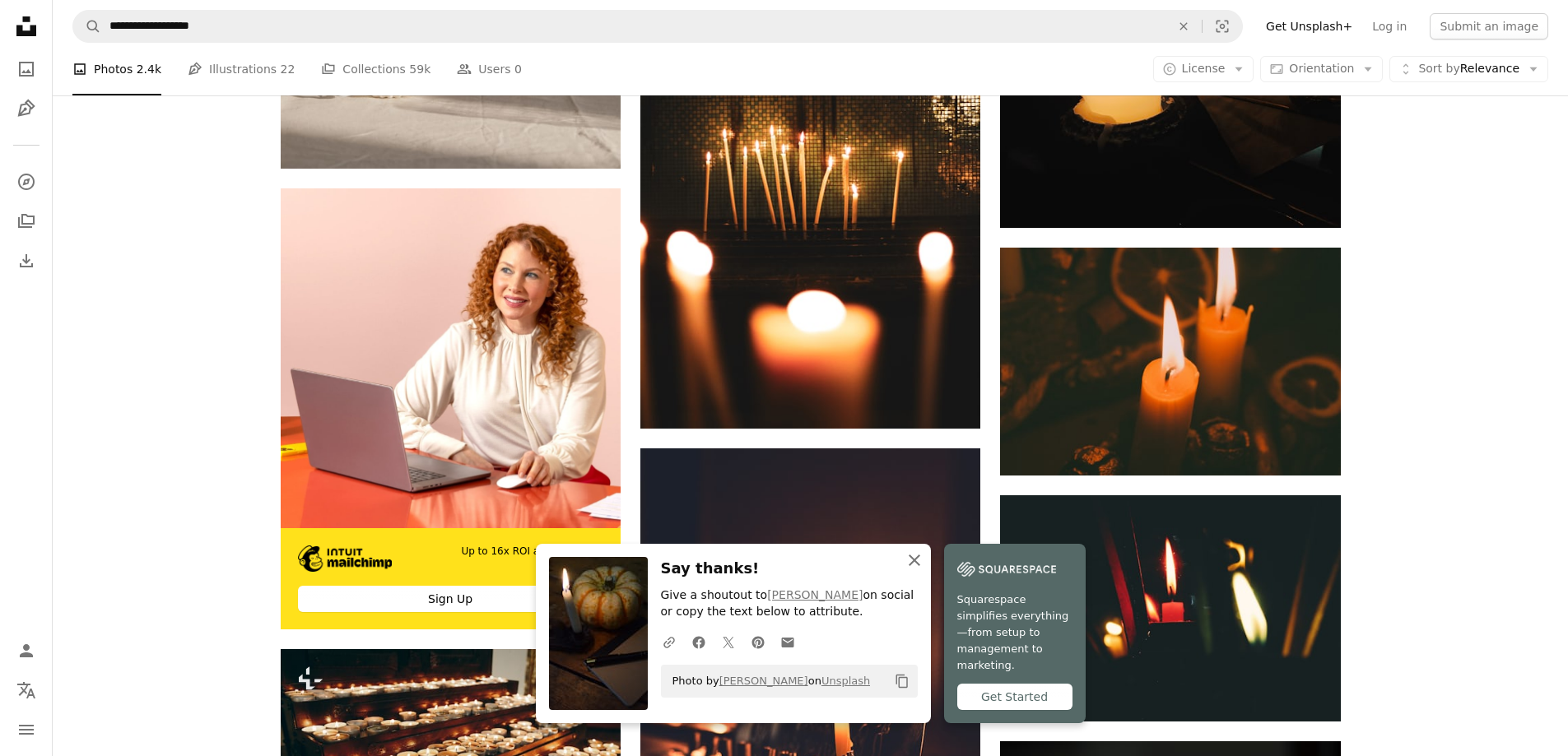
click at [924, 570] on icon "An X shape" at bounding box center [914, 560] width 20 height 20
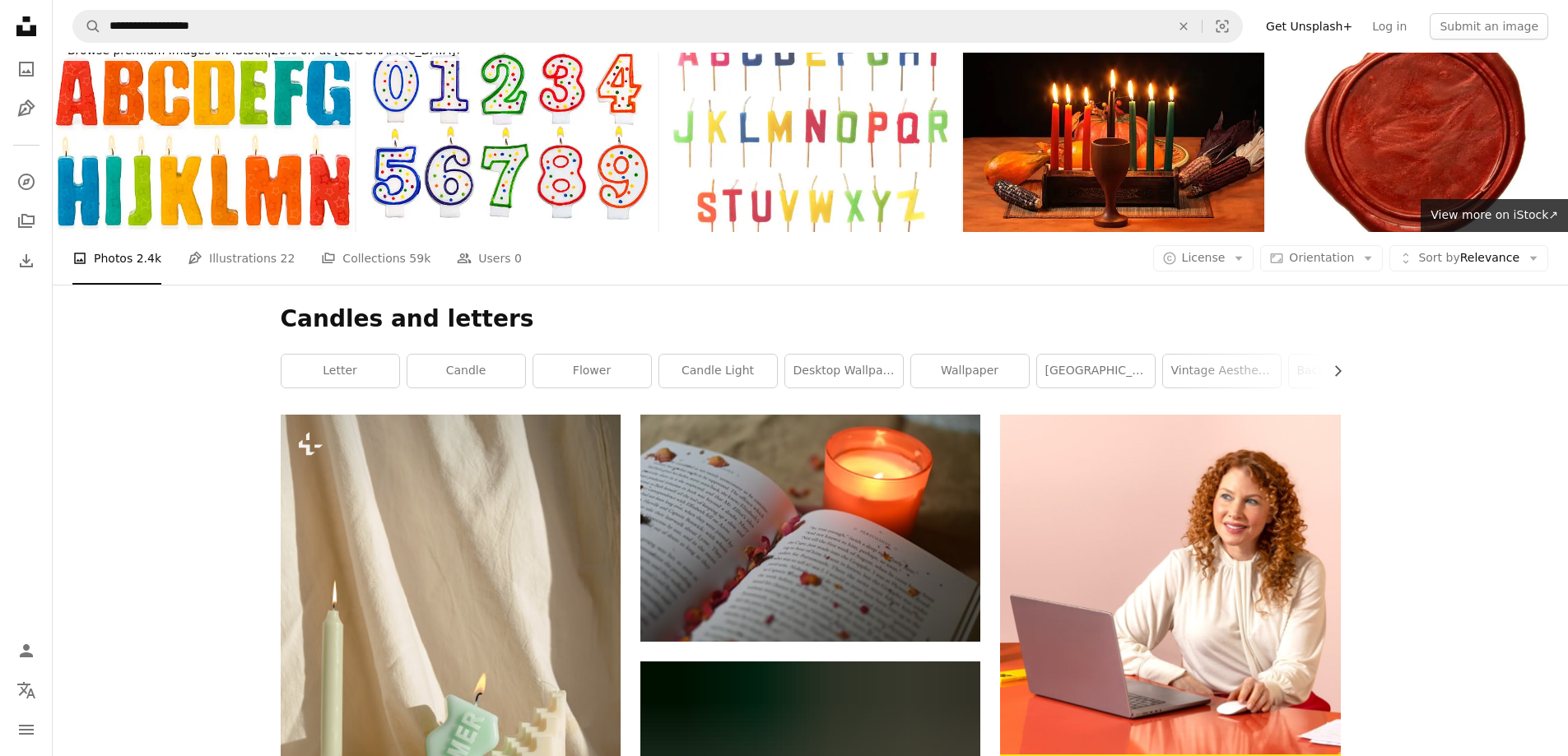
scroll to position [0, 0]
